Goal: Task Accomplishment & Management: Use online tool/utility

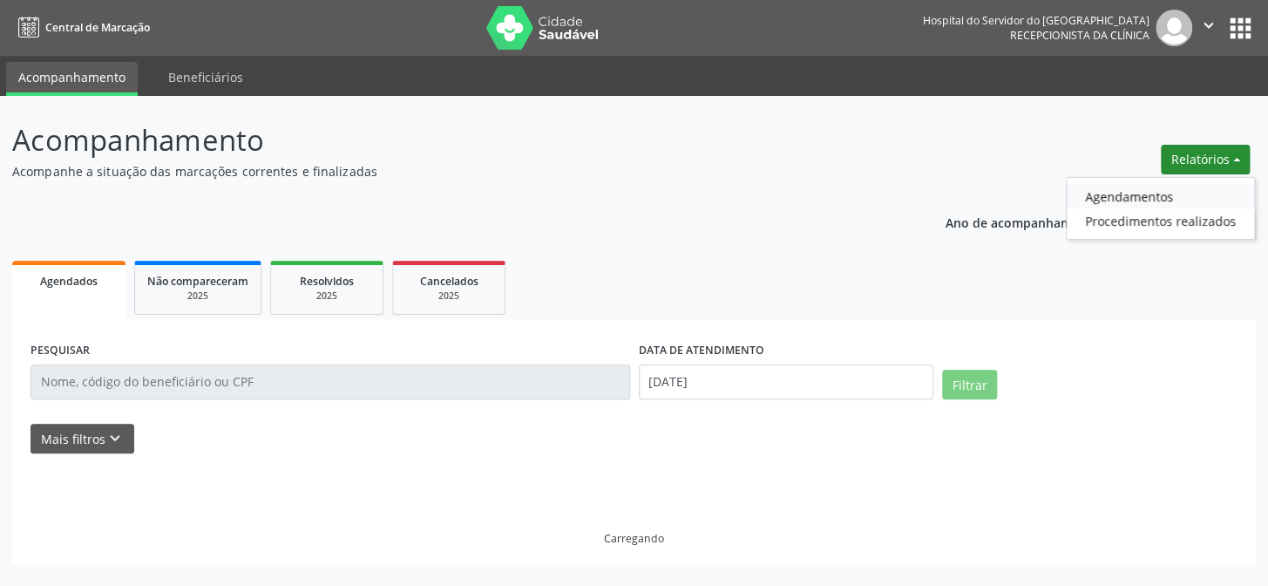
click at [1111, 197] on link "Agendamentos" at bounding box center [1160, 196] width 187 height 24
select select "7"
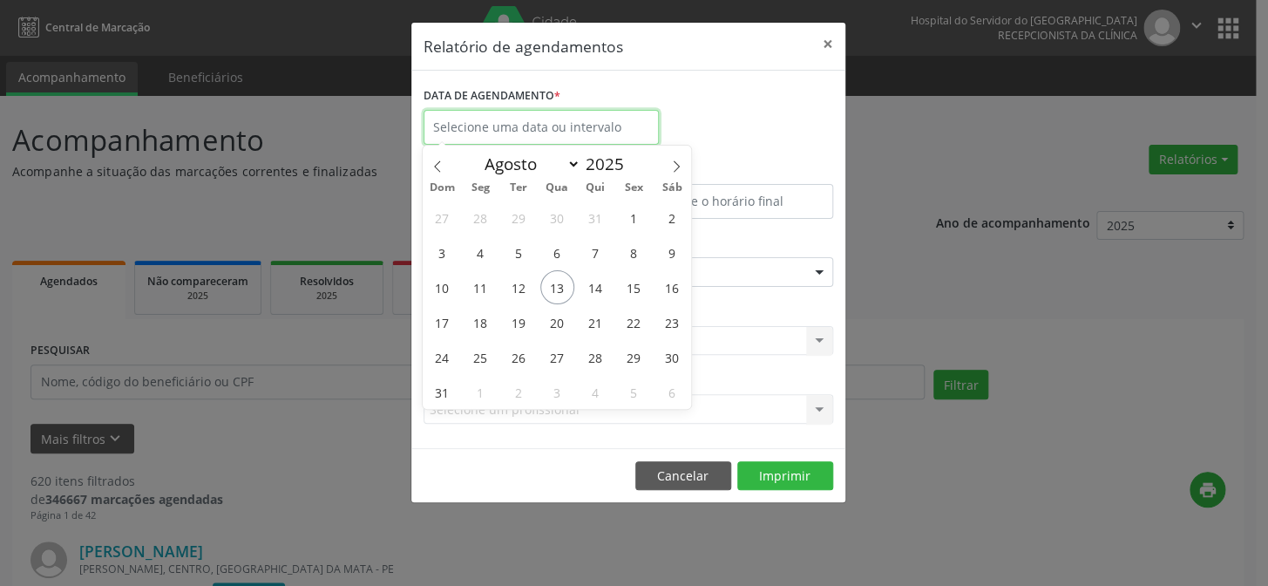
click at [504, 125] on input "text" at bounding box center [541, 127] width 235 height 35
click at [558, 287] on span "13" at bounding box center [557, 287] width 34 height 34
type input "[DATE]"
click at [558, 286] on span "13" at bounding box center [557, 287] width 34 height 34
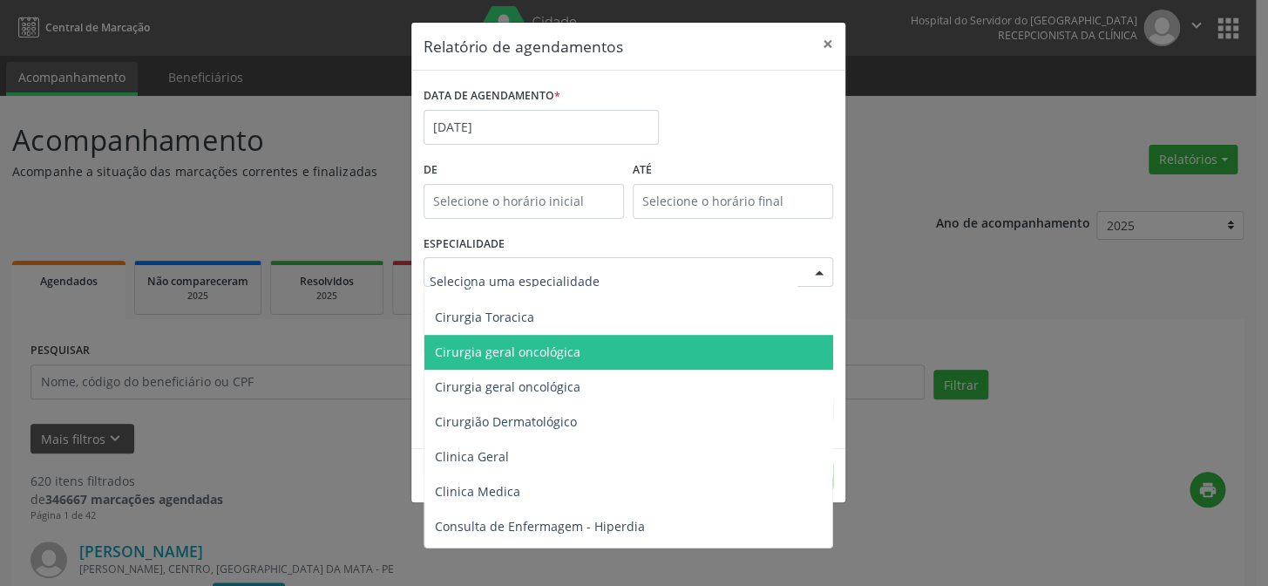
scroll to position [554, 0]
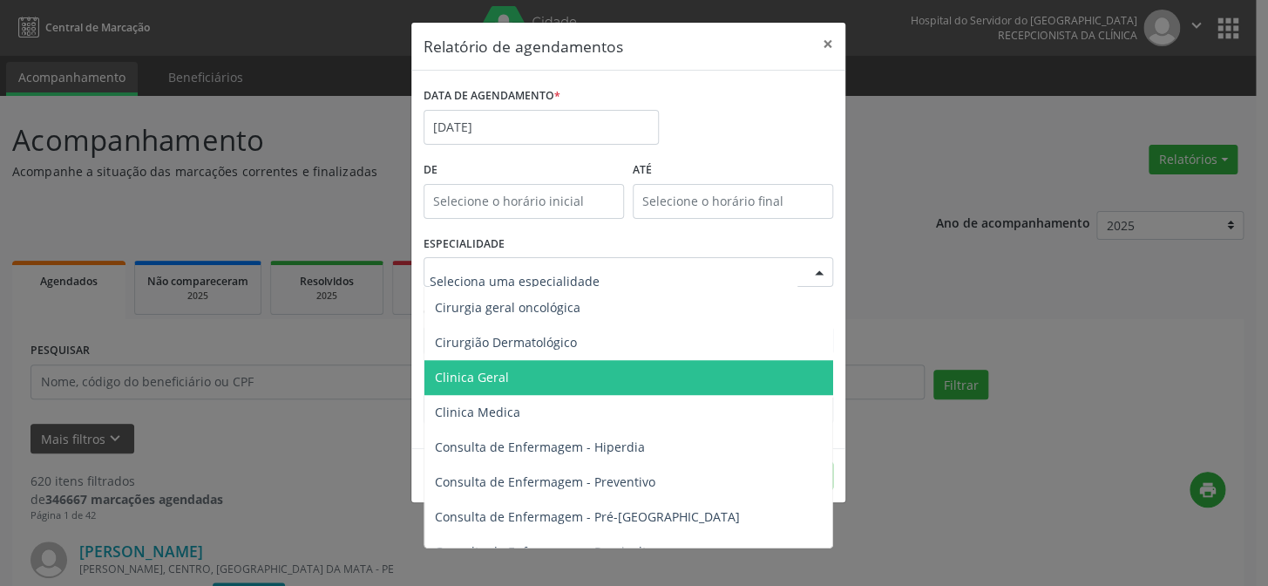
click at [478, 379] on span "Clinica Geral" at bounding box center [472, 377] width 74 height 17
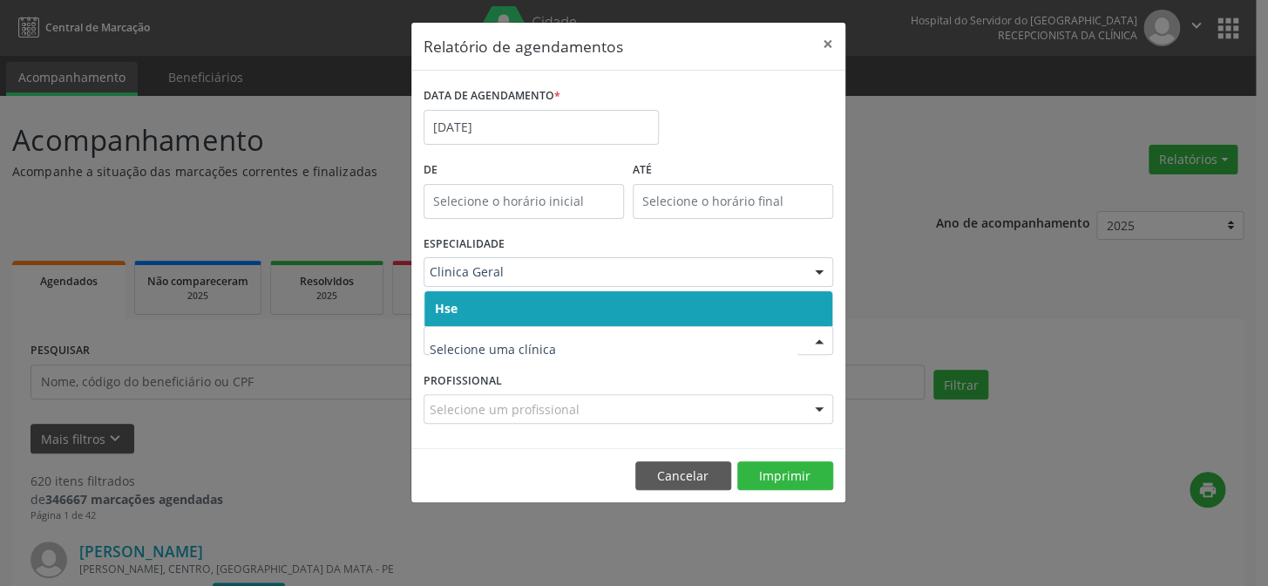
click at [482, 357] on input "text" at bounding box center [614, 349] width 368 height 35
click at [485, 322] on span "Hse" at bounding box center [628, 308] width 408 height 35
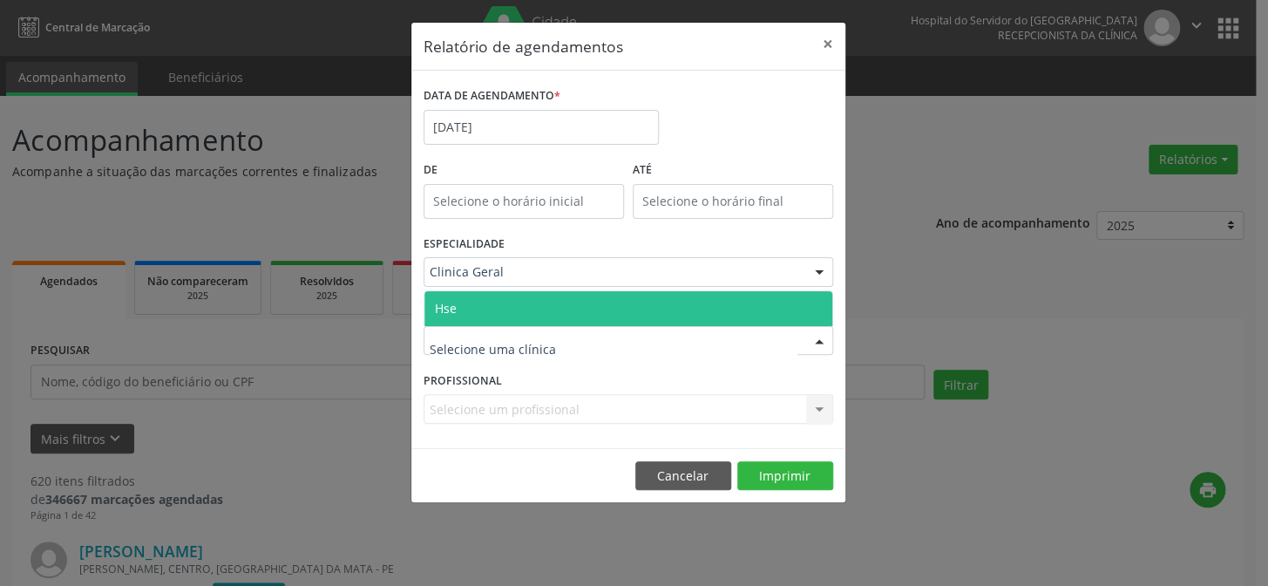
drag, startPoint x: 498, startPoint y: 311, endPoint x: 489, endPoint y: 329, distance: 19.5
click at [499, 311] on span "Hse" at bounding box center [628, 308] width 408 height 35
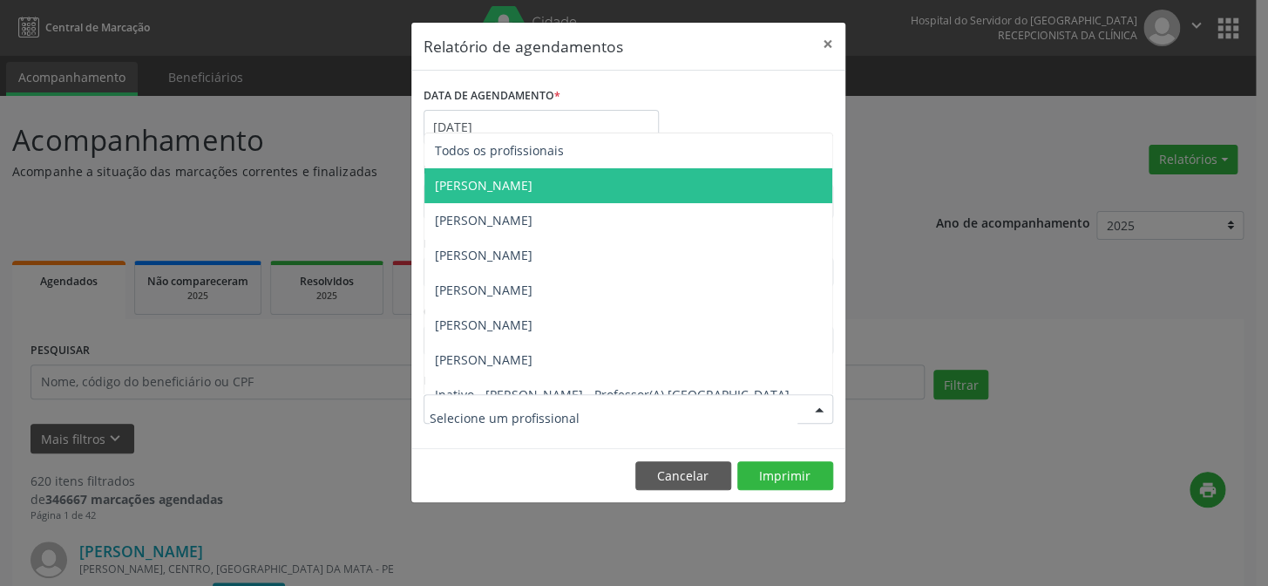
click at [508, 183] on span "[PERSON_NAME]" at bounding box center [484, 185] width 98 height 17
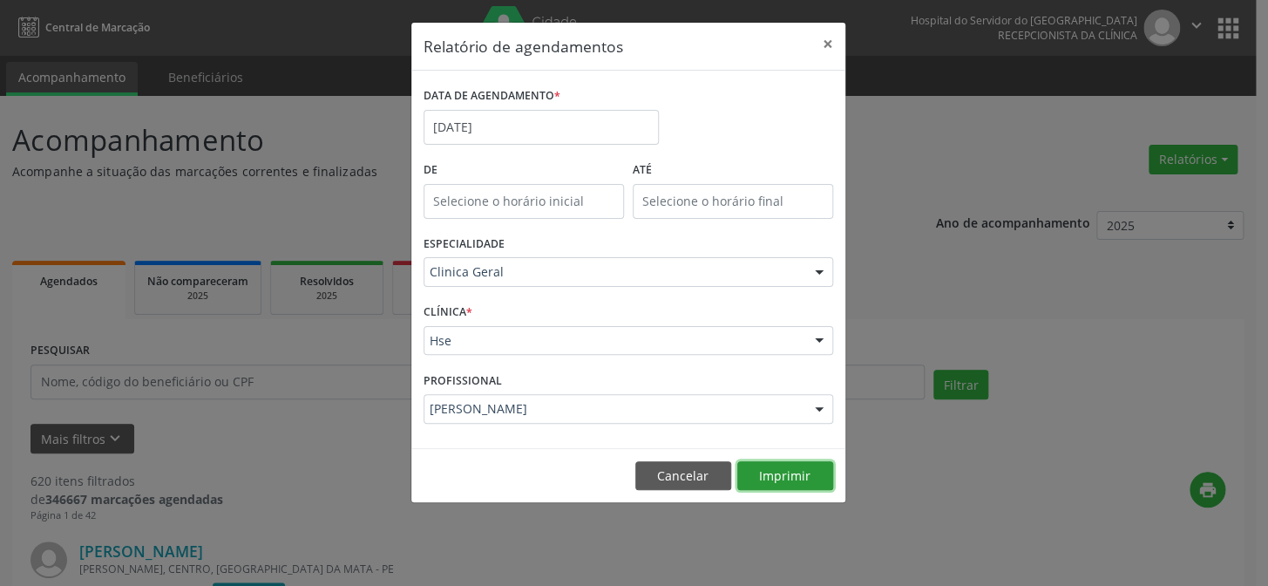
click at [779, 472] on button "Imprimir" at bounding box center [785, 476] width 96 height 30
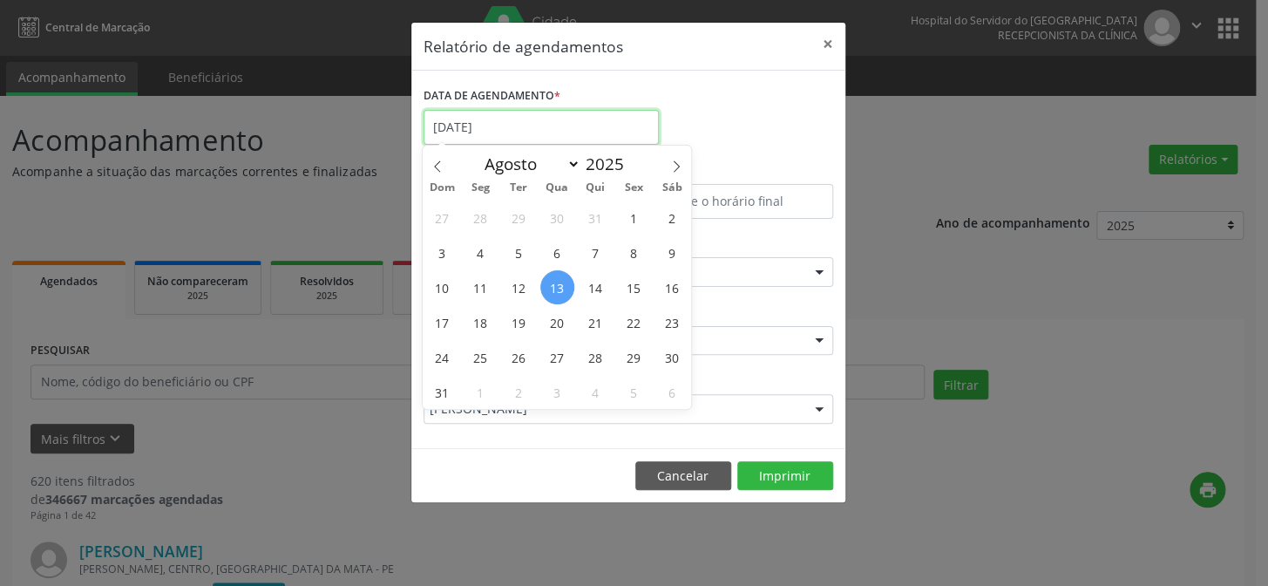
click at [509, 132] on input "[DATE]" at bounding box center [541, 127] width 235 height 35
click at [558, 287] on span "13" at bounding box center [557, 287] width 34 height 34
type input "[DATE]"
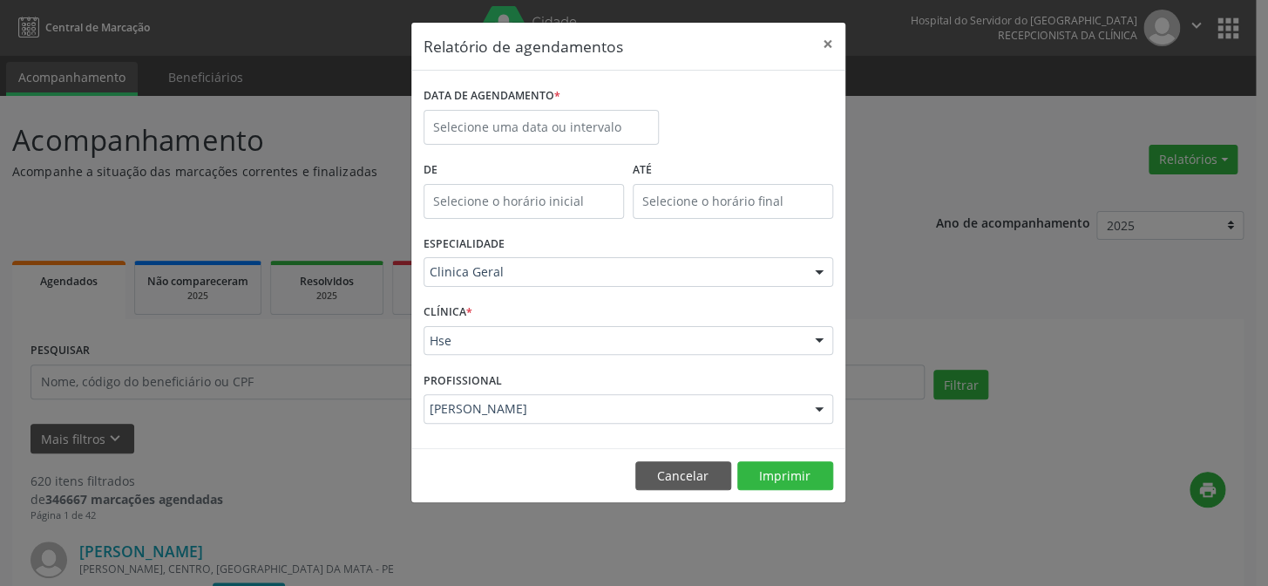
drag, startPoint x: 492, startPoint y: 559, endPoint x: 540, endPoint y: 481, distance: 91.7
click at [497, 558] on div "Relatório de agendamentos × DATA DE AGENDAMENTO * De ATÉ ESPECIALIDADE Clinica …" at bounding box center [634, 293] width 1268 height 586
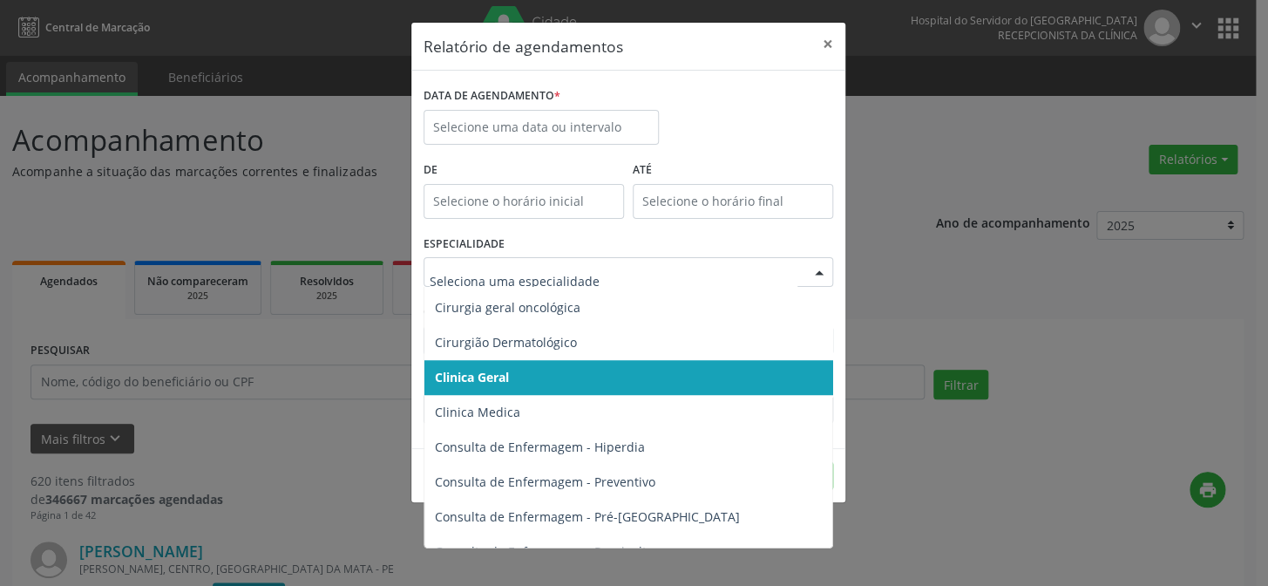
click at [820, 270] on div at bounding box center [819, 273] width 26 height 30
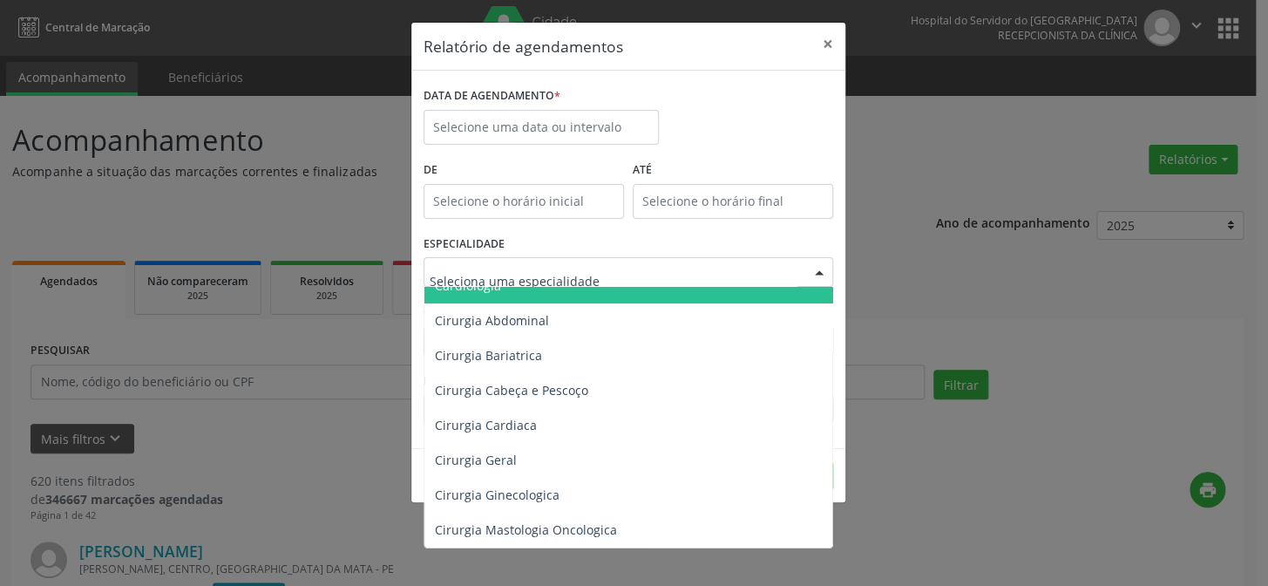
scroll to position [78, 0]
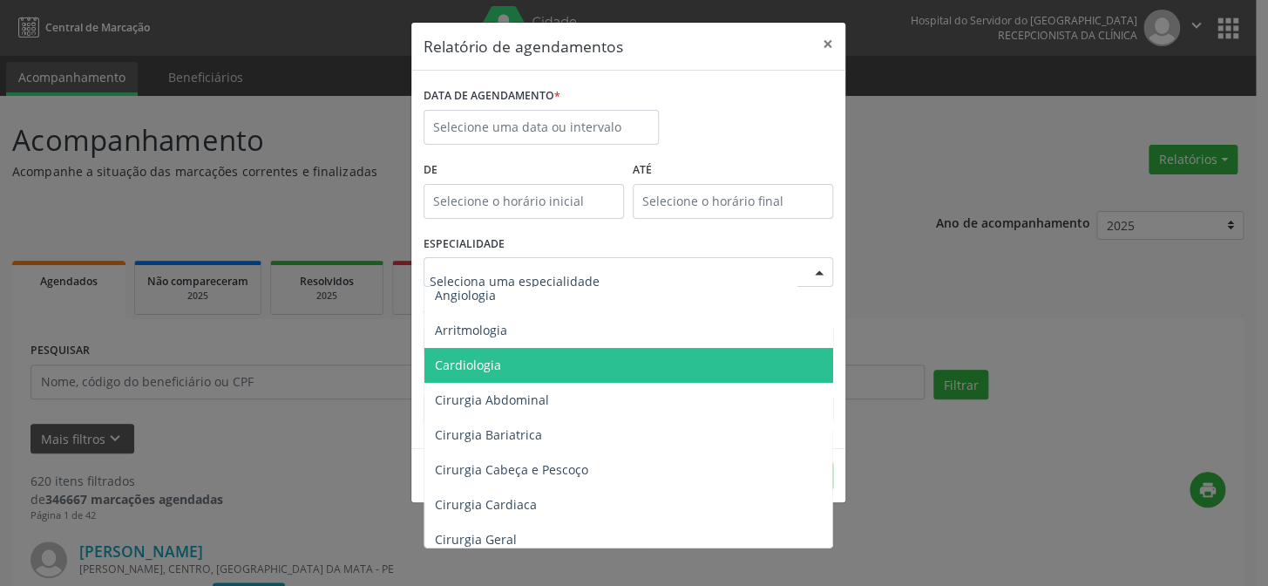
click at [446, 364] on span "Cardiologia" at bounding box center [468, 364] width 66 height 17
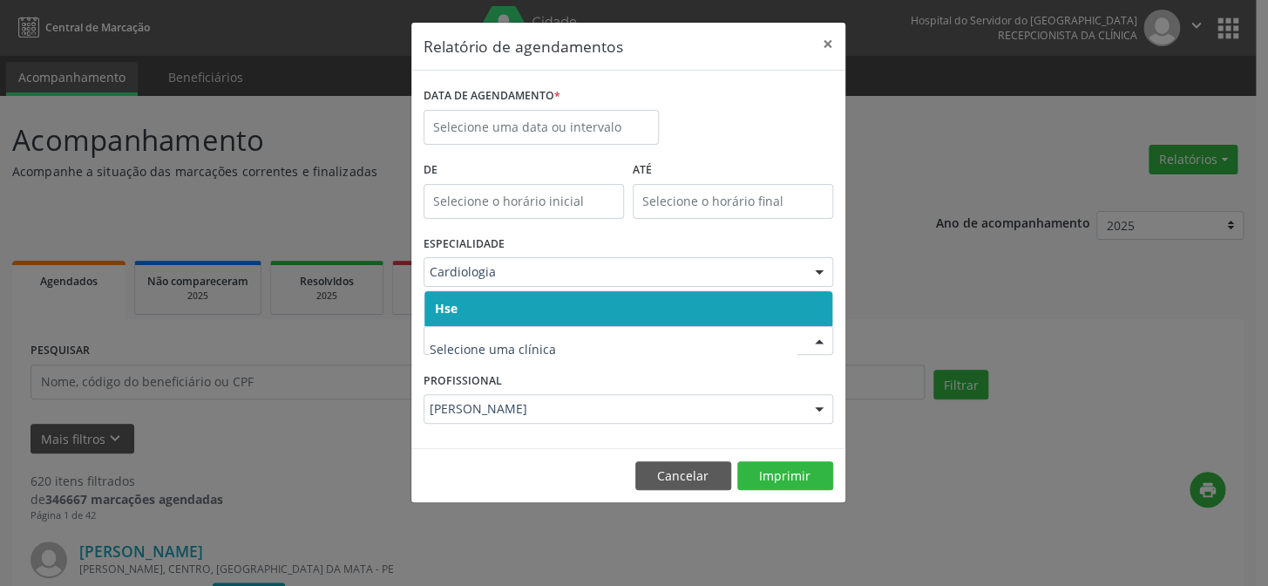
click at [485, 329] on div at bounding box center [629, 341] width 410 height 30
click at [485, 348] on input "text" at bounding box center [614, 349] width 368 height 35
click at [501, 315] on span "Hse" at bounding box center [628, 308] width 408 height 35
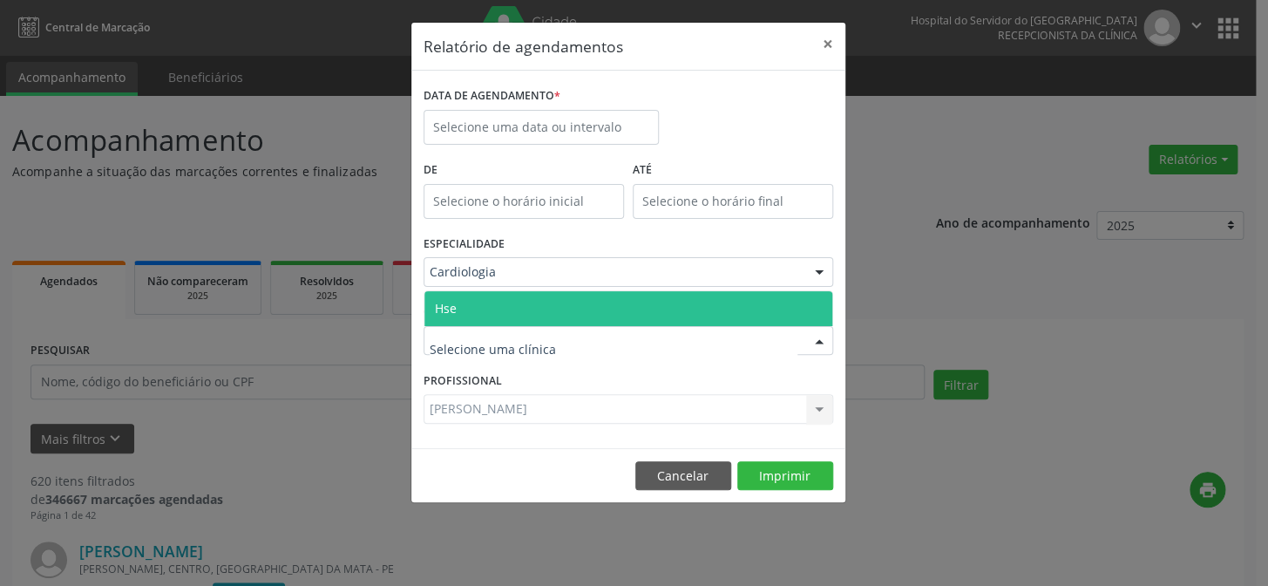
click at [497, 311] on span "Hse" at bounding box center [628, 308] width 408 height 35
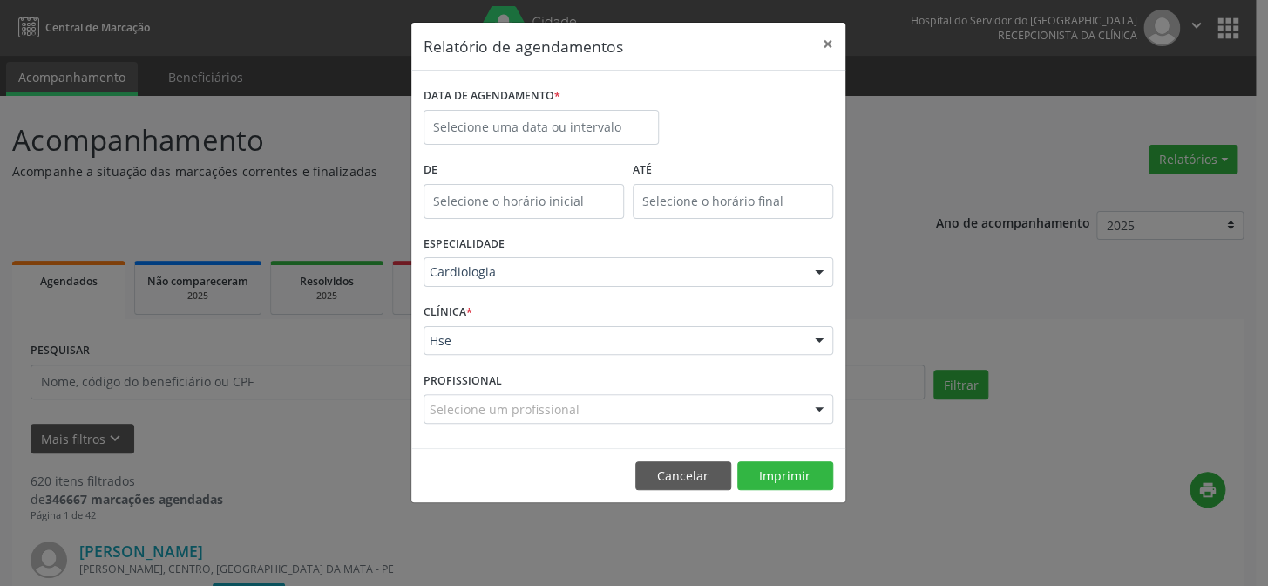
click at [818, 408] on div at bounding box center [819, 410] width 26 height 30
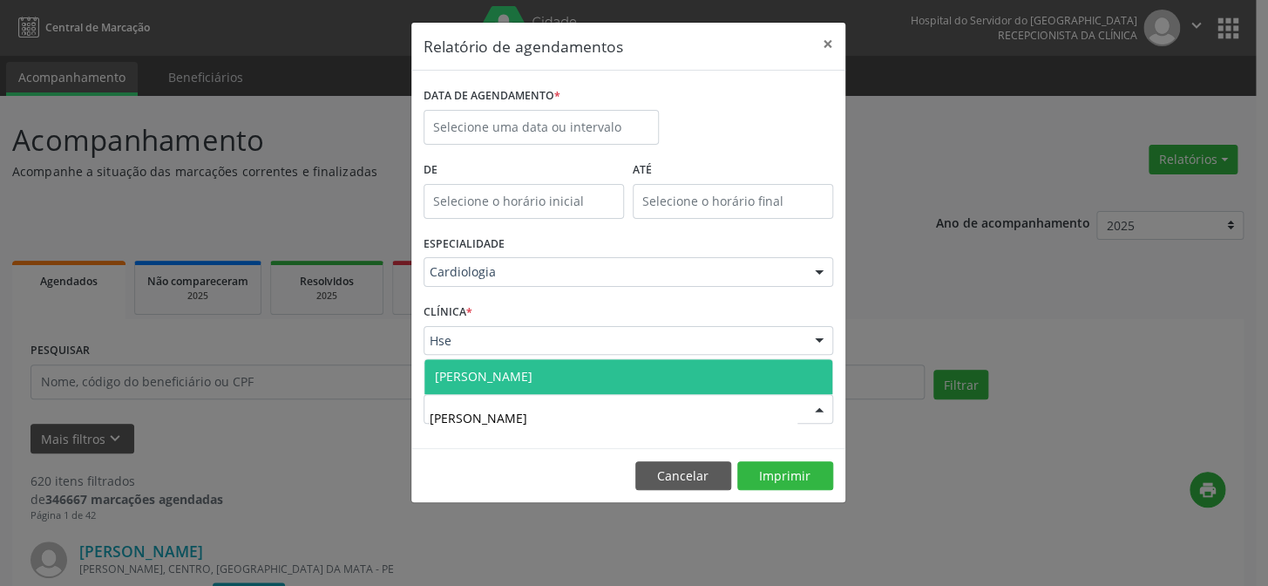
type input "[PERSON_NAME]"
click at [493, 380] on span "[PERSON_NAME]" at bounding box center [484, 376] width 98 height 17
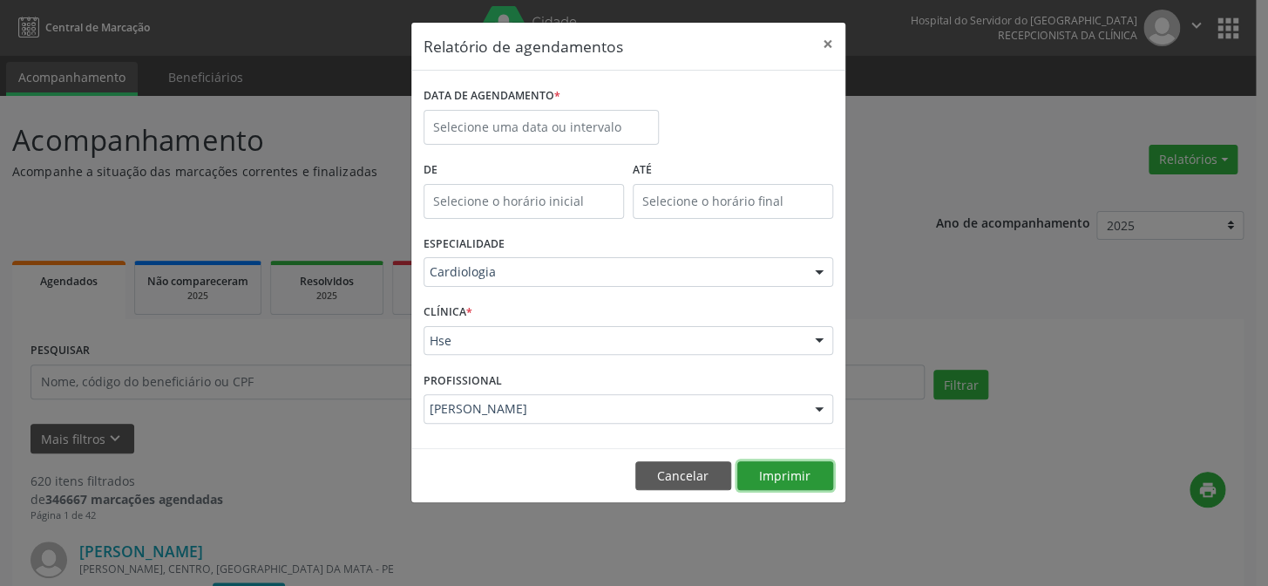
click at [775, 476] on button "Imprimir" at bounding box center [785, 476] width 96 height 30
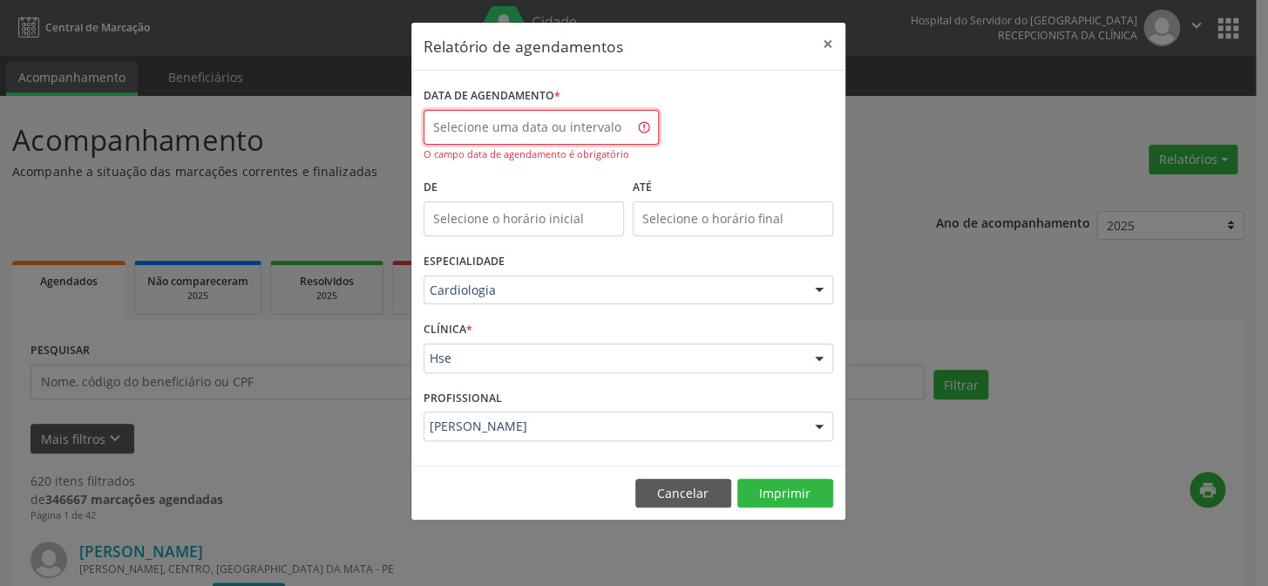
click at [506, 140] on input "text" at bounding box center [541, 127] width 235 height 35
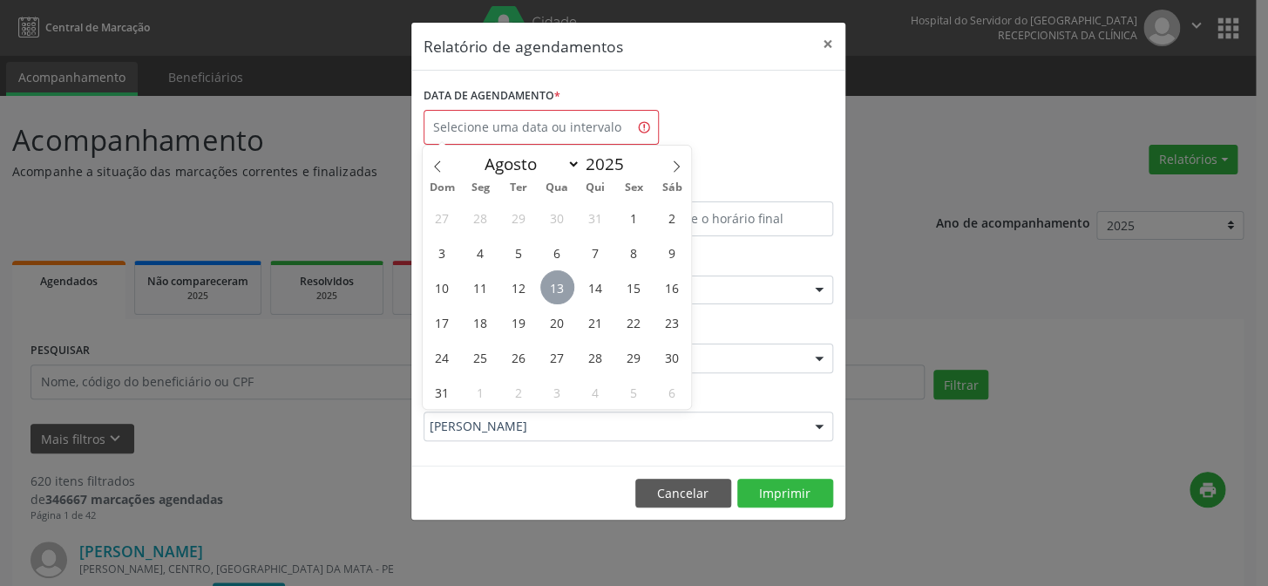
click at [557, 287] on span "13" at bounding box center [557, 287] width 34 height 34
type input "[DATE]"
drag, startPoint x: 557, startPoint y: 287, endPoint x: 574, endPoint y: 326, distance: 42.9
click at [558, 287] on span "13" at bounding box center [557, 287] width 34 height 34
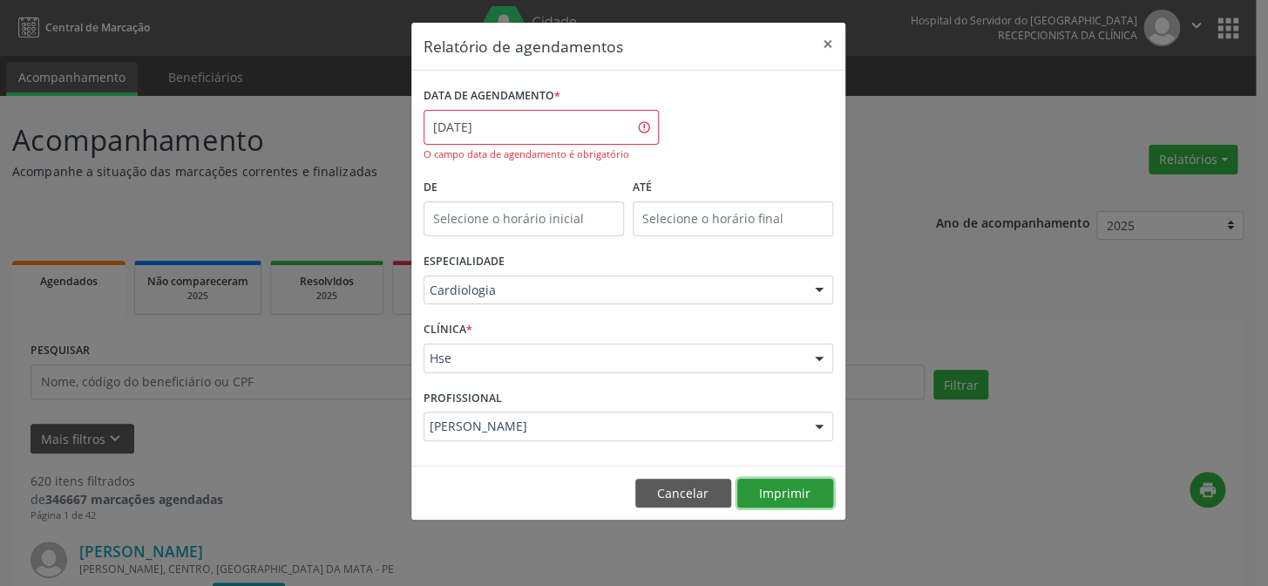
click at [777, 494] on button "Imprimir" at bounding box center [785, 494] width 96 height 30
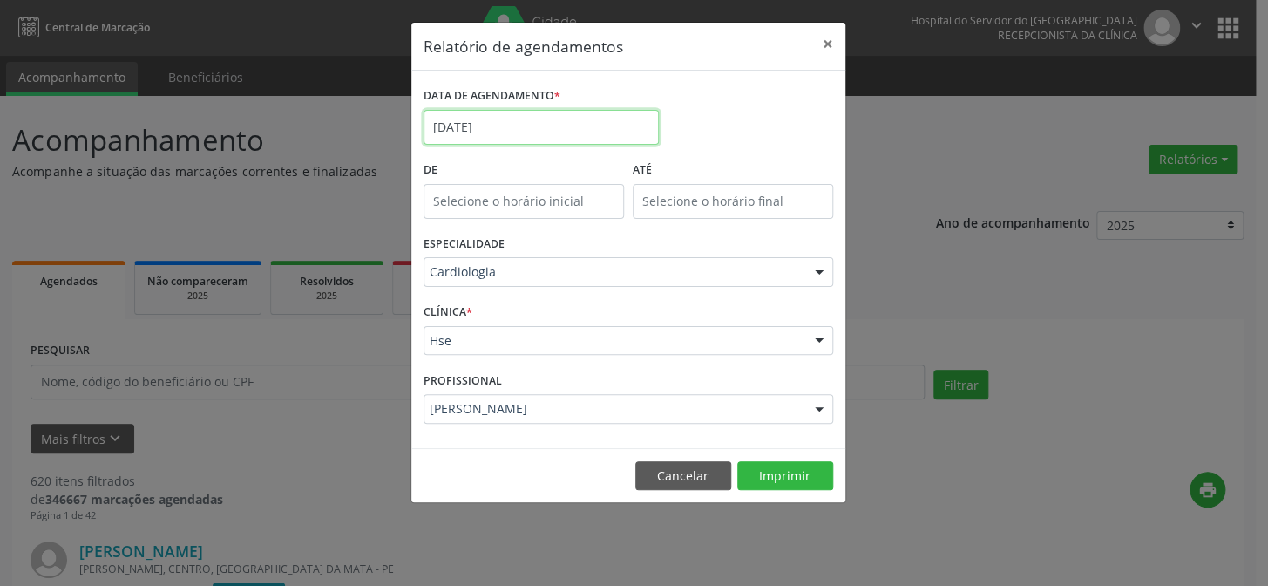
click at [499, 132] on input "[DATE]" at bounding box center [541, 127] width 235 height 35
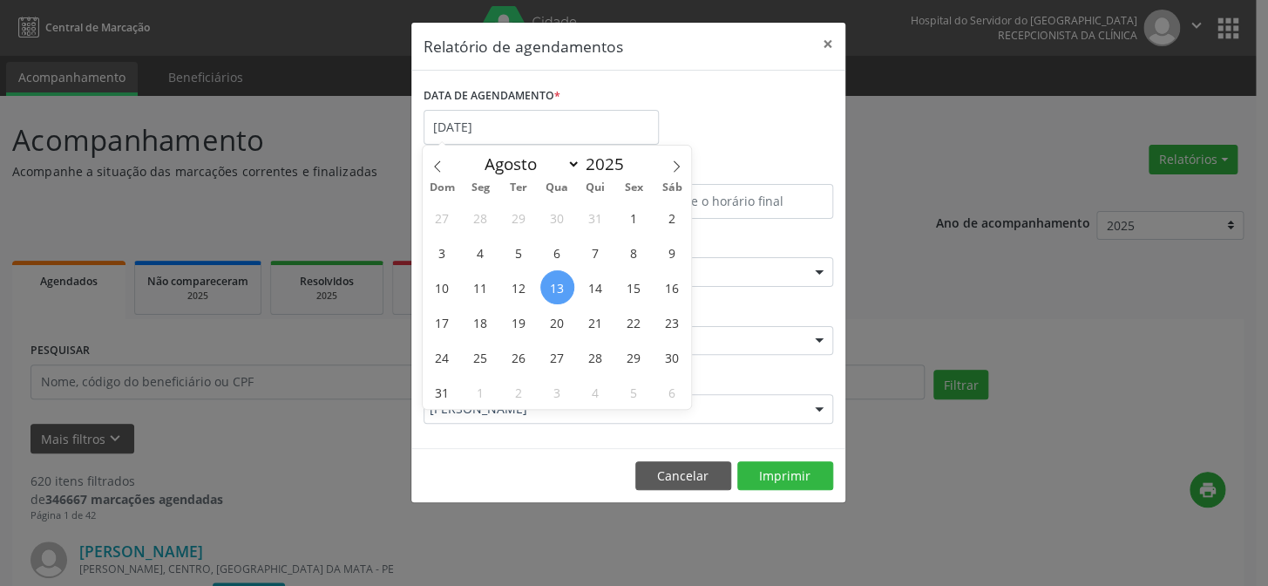
click at [555, 288] on span "13" at bounding box center [557, 287] width 34 height 34
type input "[DATE]"
click at [558, 287] on span "13" at bounding box center [557, 287] width 34 height 34
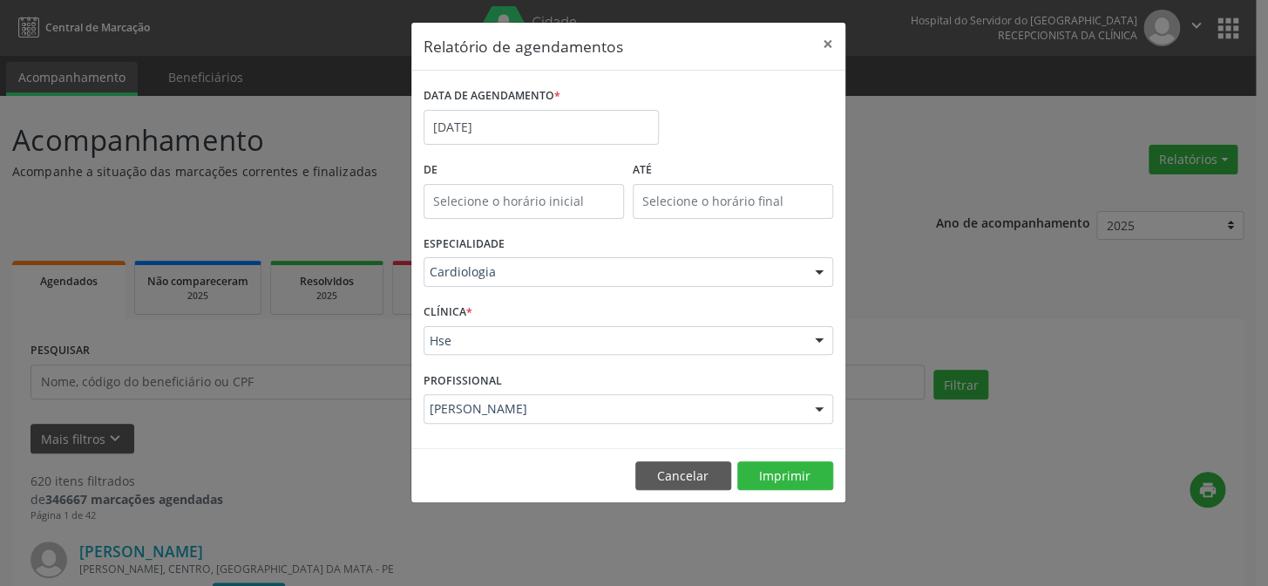
click at [558, 287] on div "ESPECIALIDADE Cardiologia Todas as especialidades Alergologia Angiologia Arritm…" at bounding box center [628, 265] width 418 height 68
click at [814, 270] on div at bounding box center [819, 273] width 26 height 30
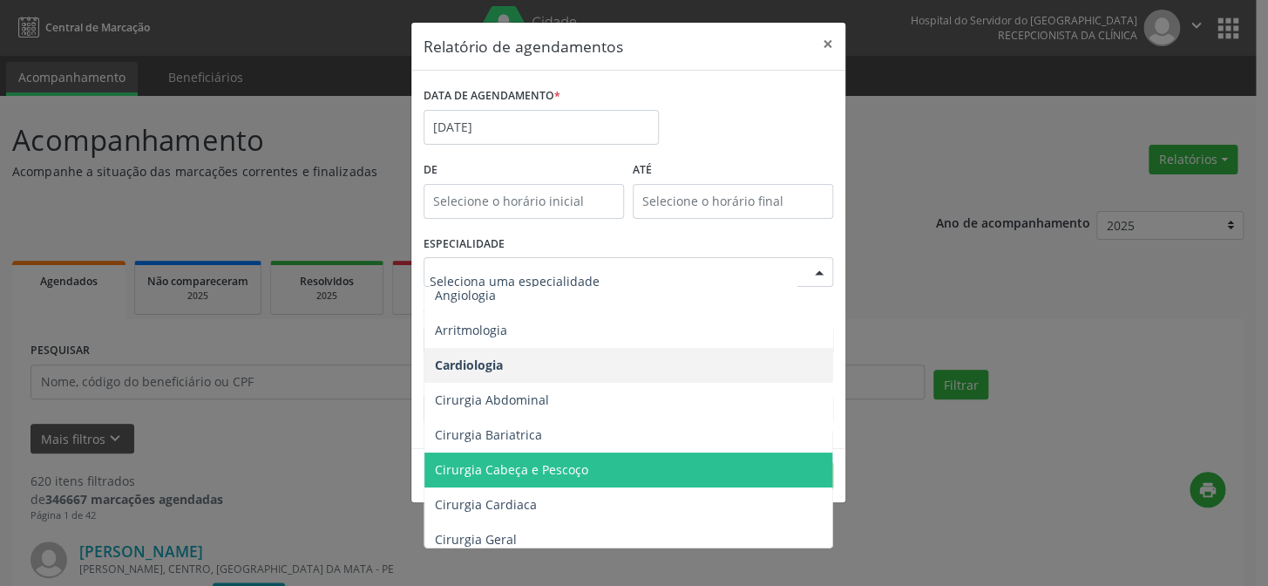
click at [465, 472] on span "Cirurgia Cabeça e Pescoço" at bounding box center [511, 469] width 153 height 17
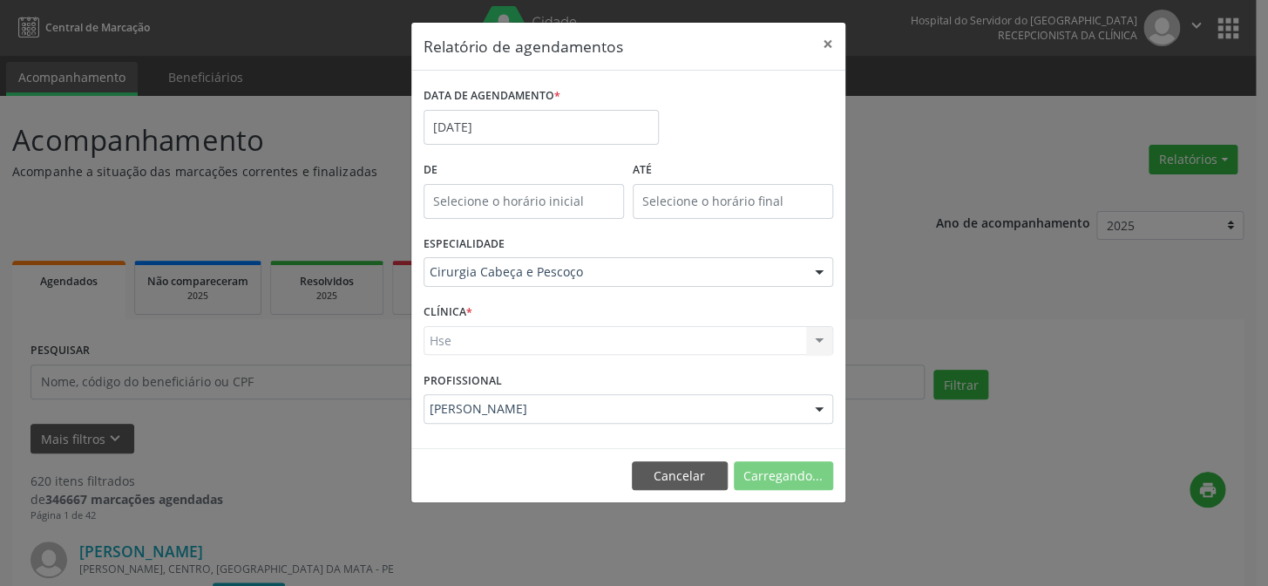
click at [472, 340] on div "Hse Hse Nenhum resultado encontrado para: " " Não há nenhuma opção para ser exi…" at bounding box center [629, 341] width 410 height 30
click at [479, 319] on div "CLÍNICA * Hse Hse Nenhum resultado encontrado para: " " Não há nenhuma opção pa…" at bounding box center [628, 333] width 418 height 68
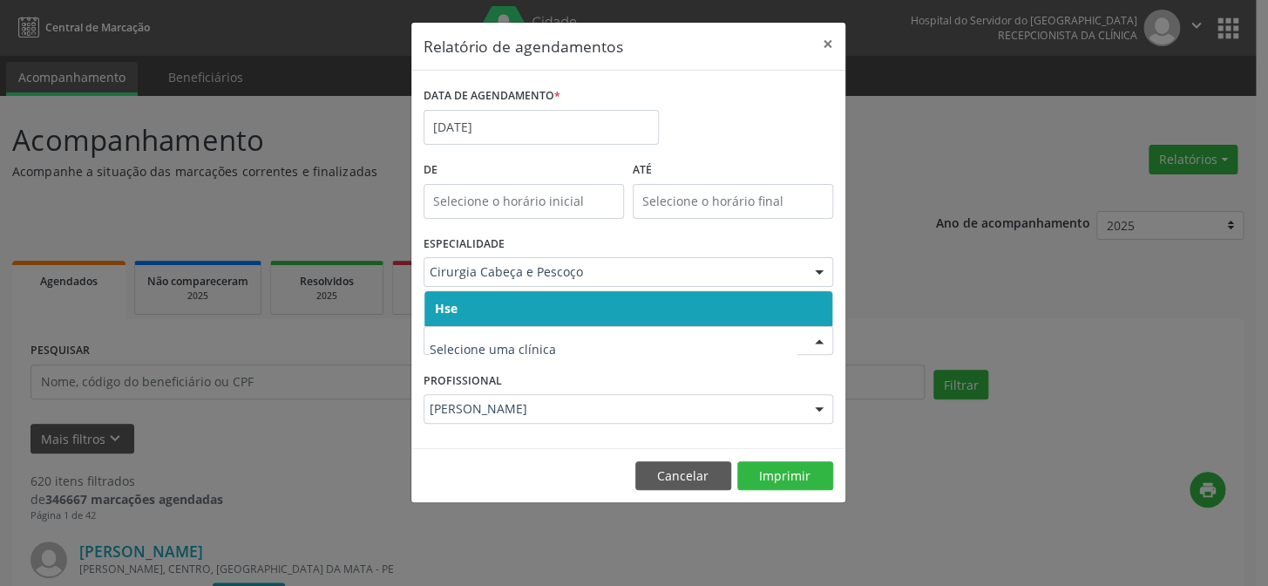
click at [492, 303] on span "Hse" at bounding box center [628, 308] width 408 height 35
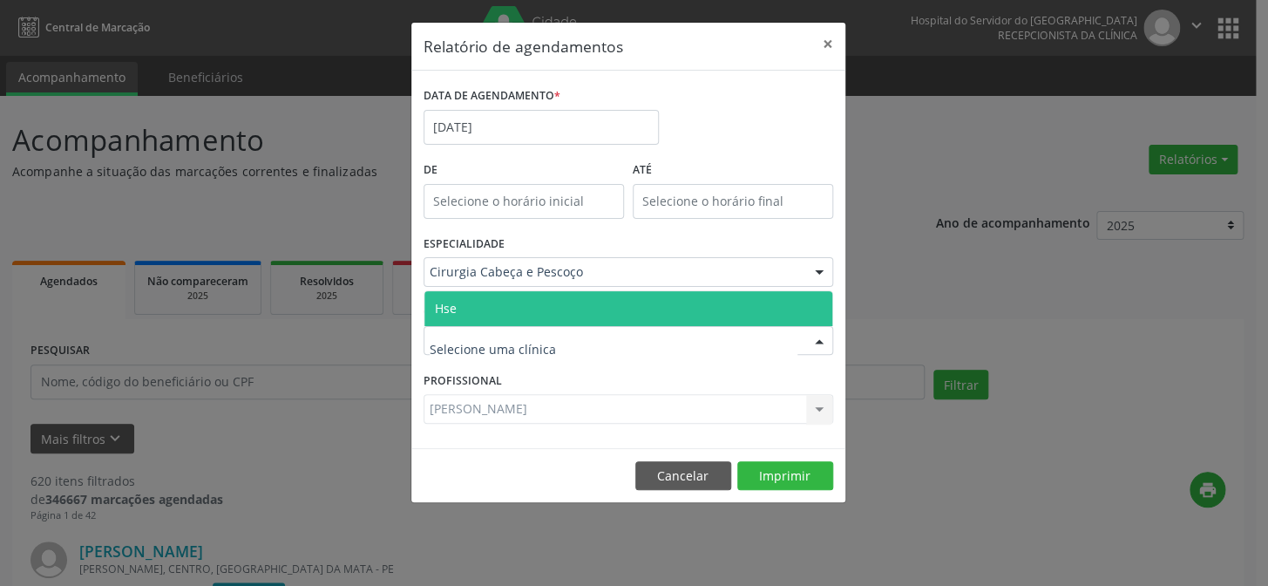
click at [502, 313] on span "Hse" at bounding box center [628, 308] width 408 height 35
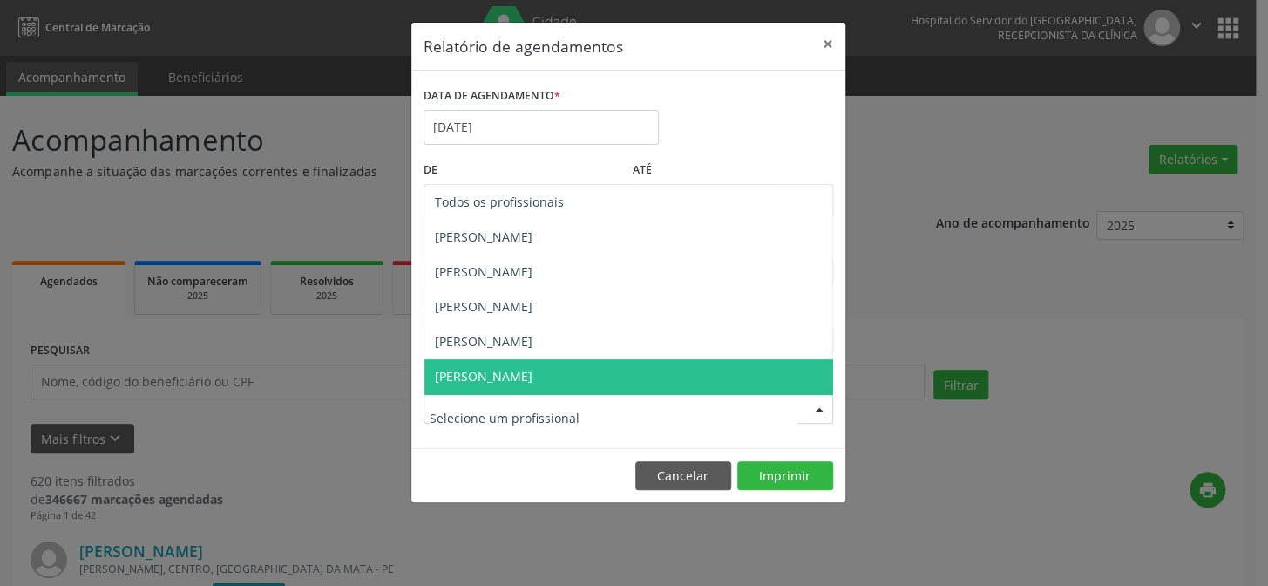
click at [817, 406] on div at bounding box center [819, 410] width 26 height 30
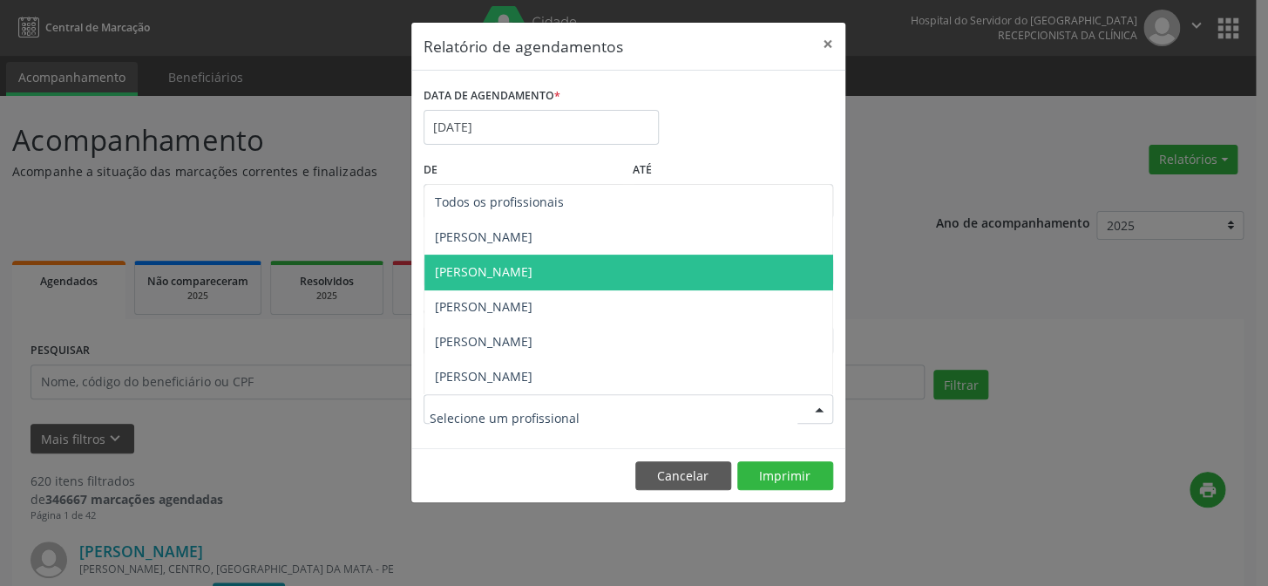
click at [533, 269] on span "[PERSON_NAME]" at bounding box center [484, 271] width 98 height 17
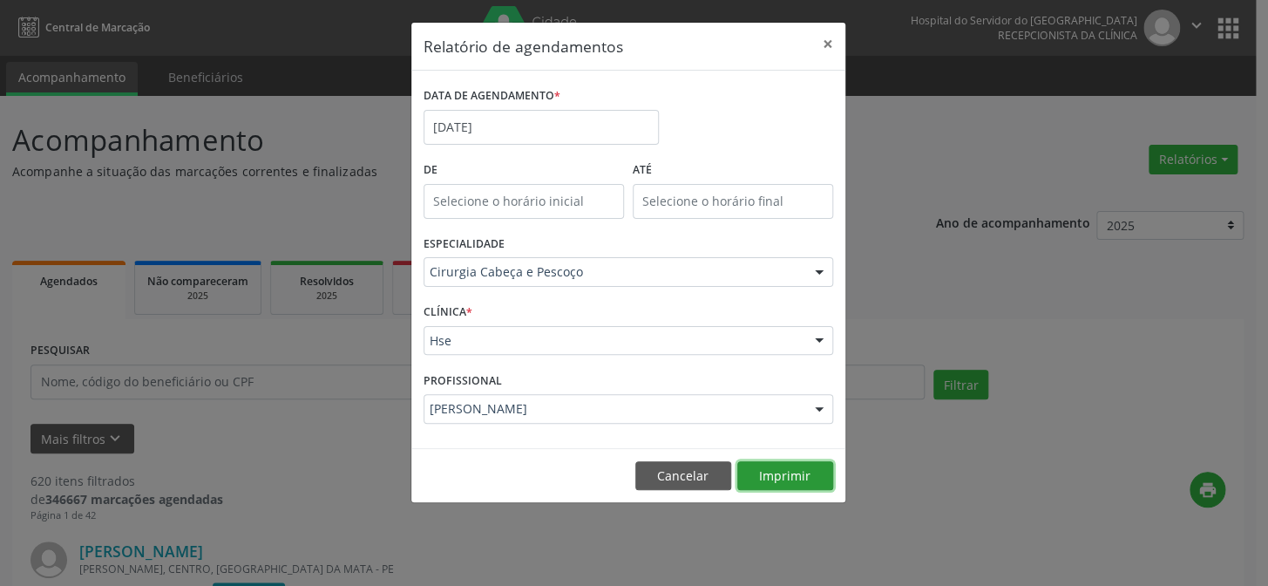
click at [783, 471] on button "Imprimir" at bounding box center [785, 476] width 96 height 30
click at [499, 121] on input "[DATE]" at bounding box center [541, 127] width 235 height 35
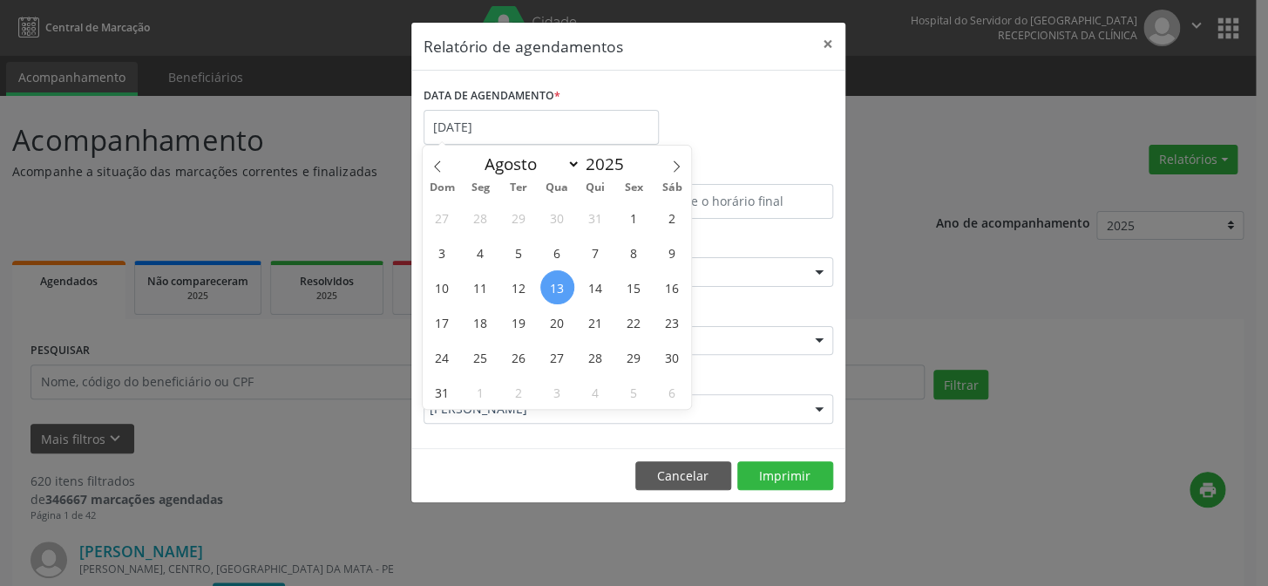
click at [556, 284] on span "13" at bounding box center [557, 287] width 34 height 34
type input "[DATE]"
click at [557, 284] on span "13" at bounding box center [557, 287] width 34 height 34
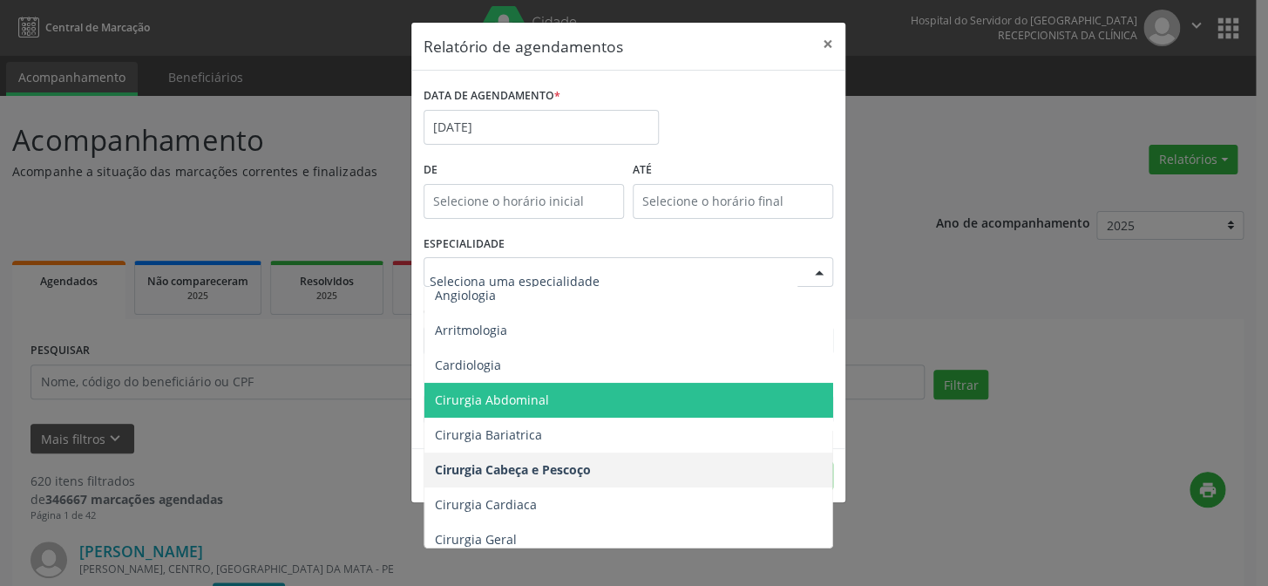
click at [818, 267] on div at bounding box center [819, 273] width 26 height 30
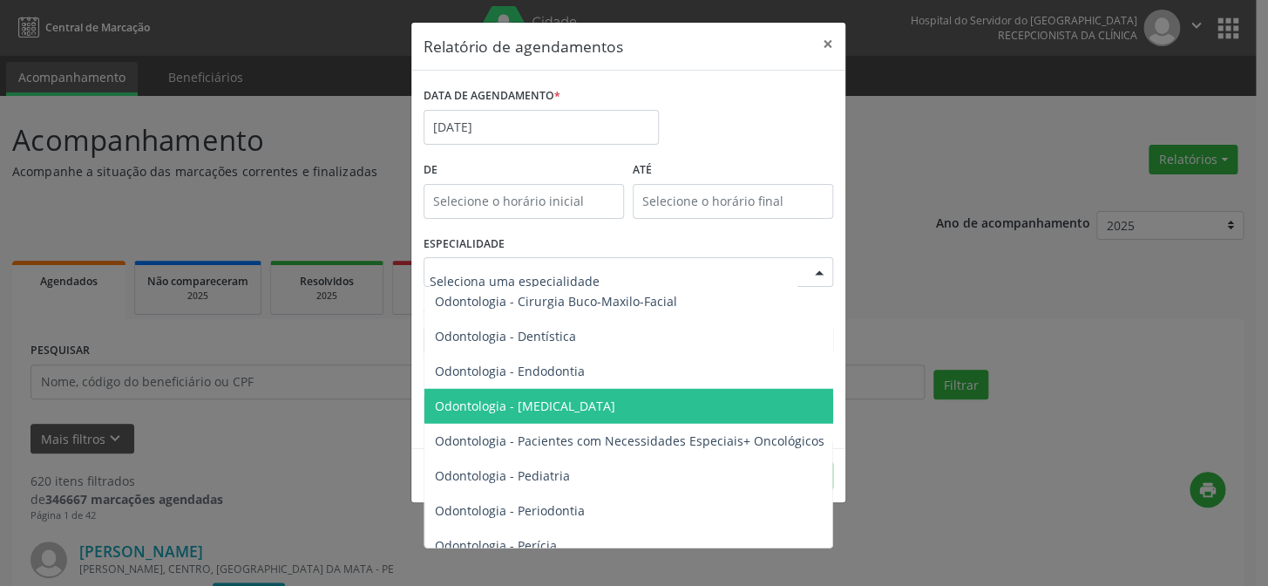
scroll to position [2377, 0]
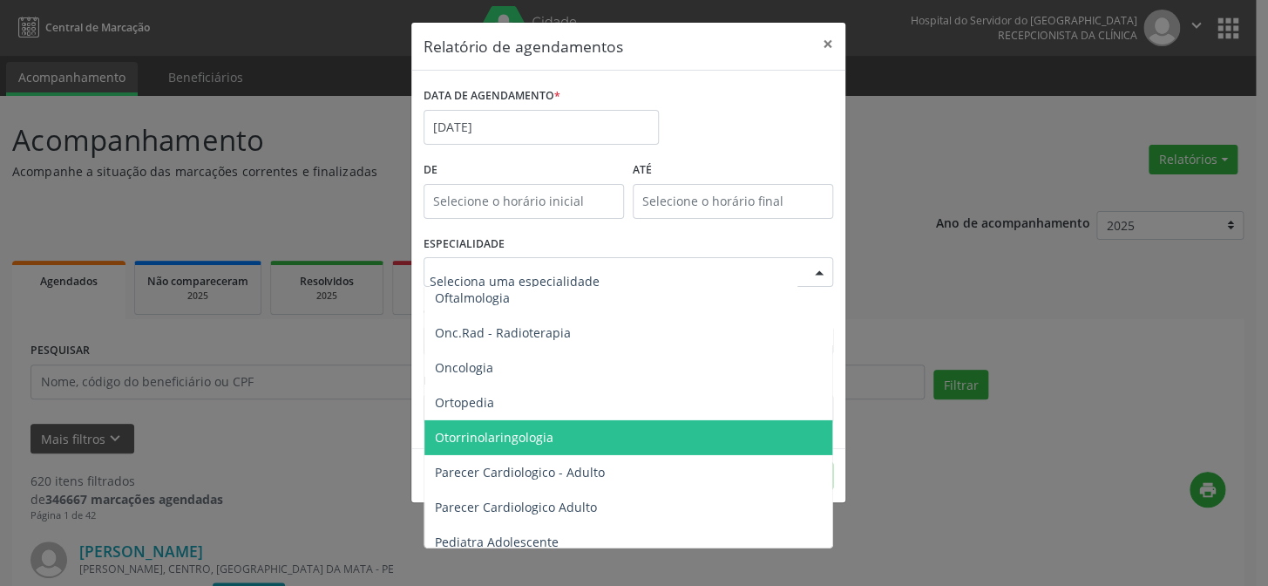
click at [461, 438] on span "Otorrinolaringologia" at bounding box center [494, 437] width 119 height 17
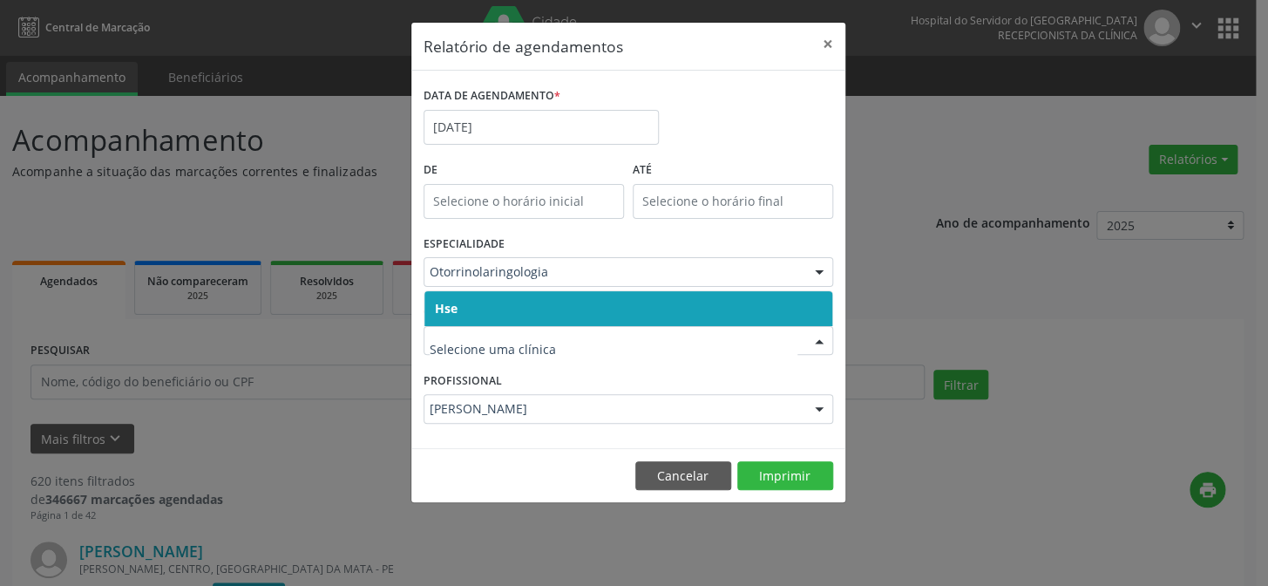
click at [499, 302] on span "Hse" at bounding box center [628, 308] width 408 height 35
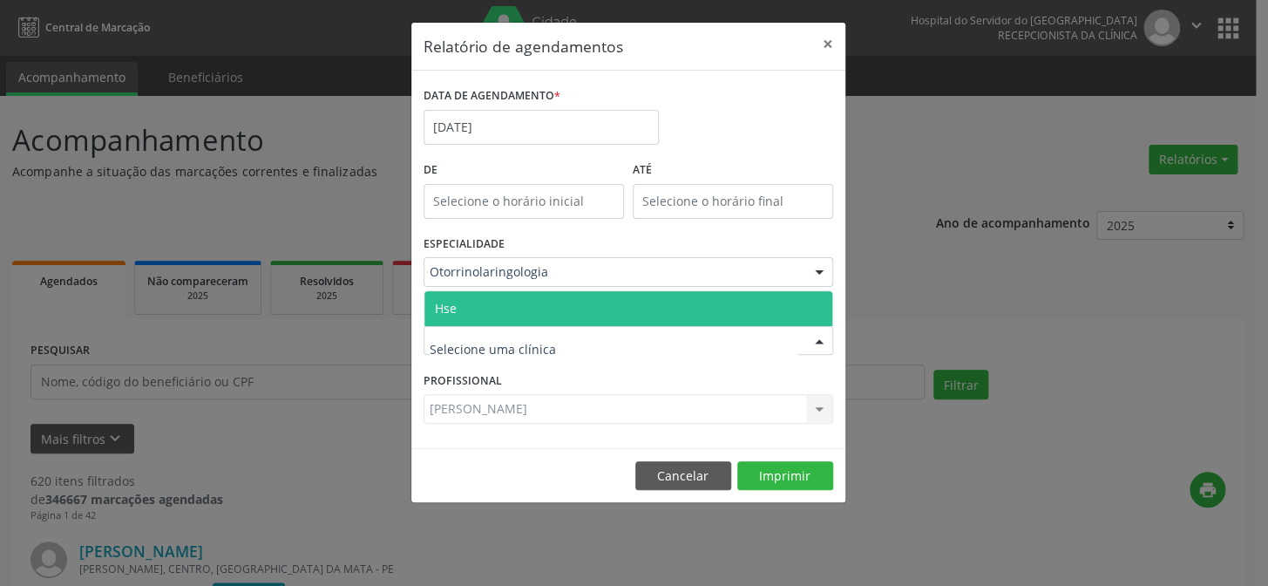
click at [507, 302] on span "Hse" at bounding box center [628, 308] width 408 height 35
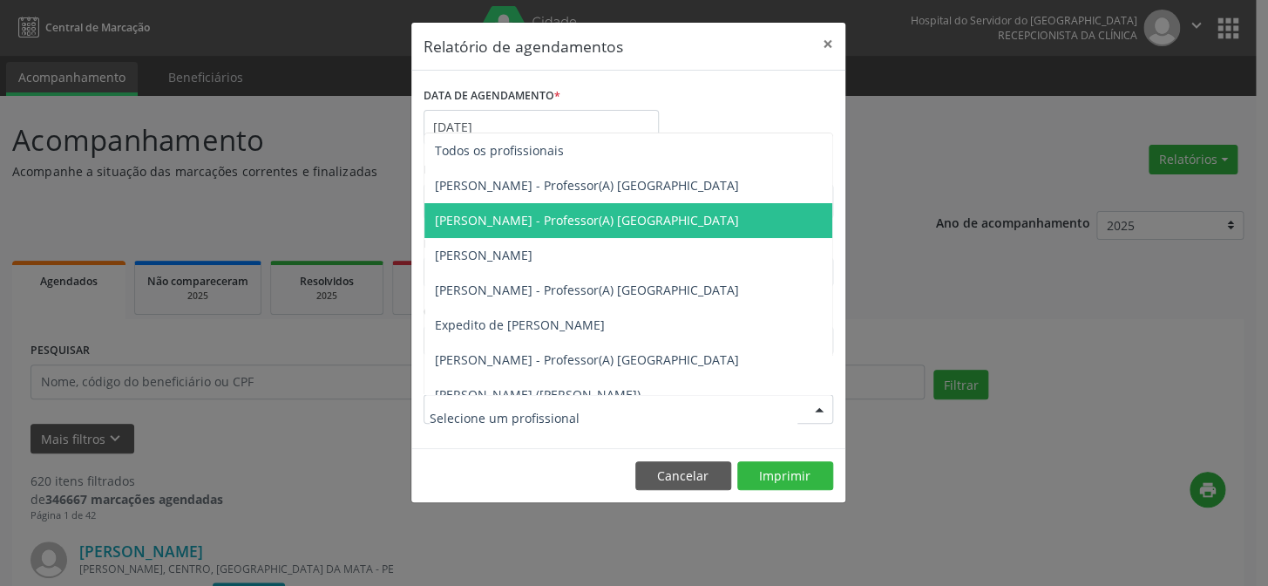
click at [814, 406] on div at bounding box center [819, 410] width 26 height 30
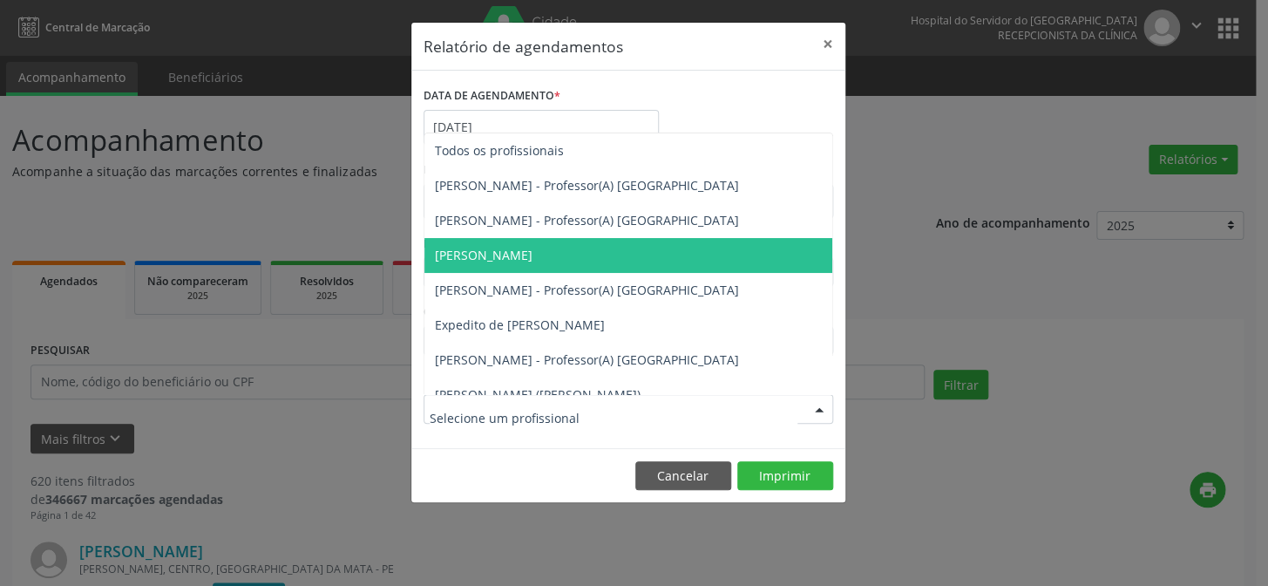
click at [491, 251] on span "[PERSON_NAME]" at bounding box center [484, 255] width 98 height 17
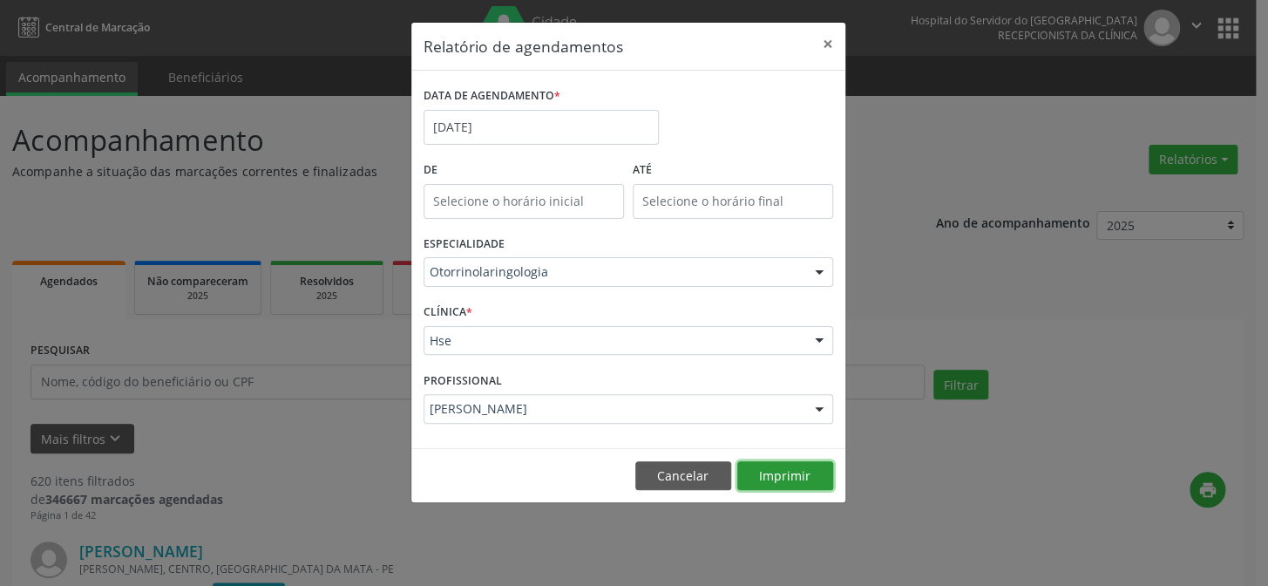
click at [784, 472] on button "Imprimir" at bounding box center [785, 476] width 96 height 30
